Goal: Find specific page/section: Find specific page/section

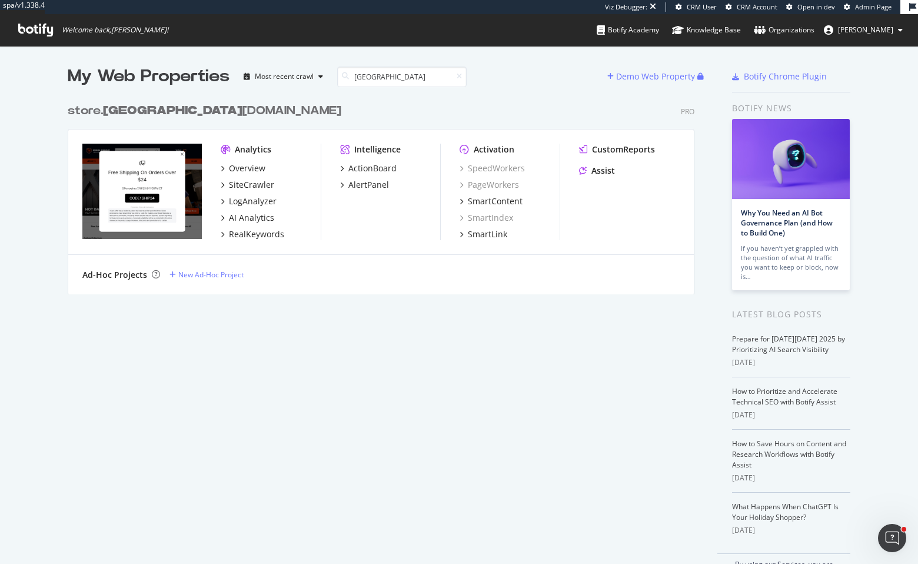
scroll to position [198, 628]
type input "[GEOGRAPHIC_DATA]"
click at [199, 107] on div "store. chicago [DOMAIN_NAME]" at bounding box center [205, 110] width 274 height 17
